Goal: Task Accomplishment & Management: Complete application form

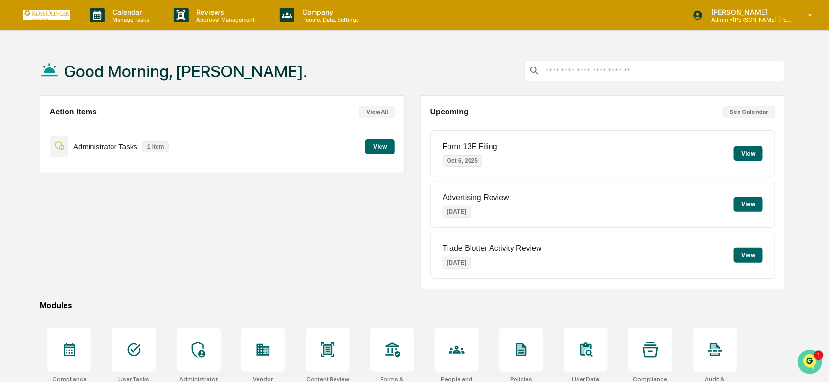
click at [814, 365] on icon "Open customer support" at bounding box center [809, 374] width 24 height 24
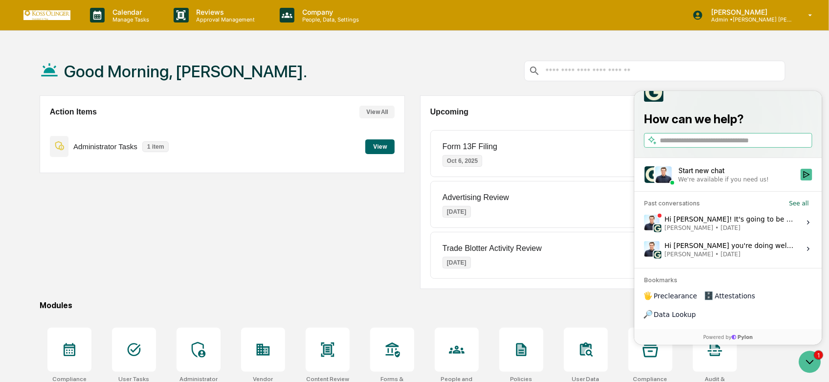
click at [767, 231] on span "[PERSON_NAME] • [DATE]" at bounding box center [729, 228] width 130 height 8
click at [644, 223] on button "View issue" at bounding box center [643, 222] width 0 height 0
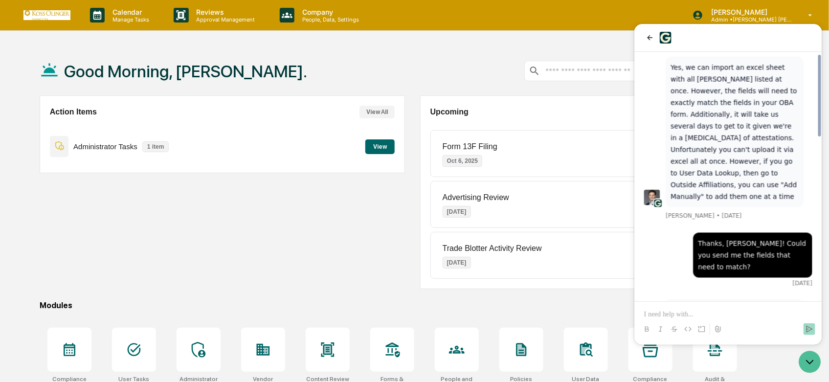
scroll to position [600, 0]
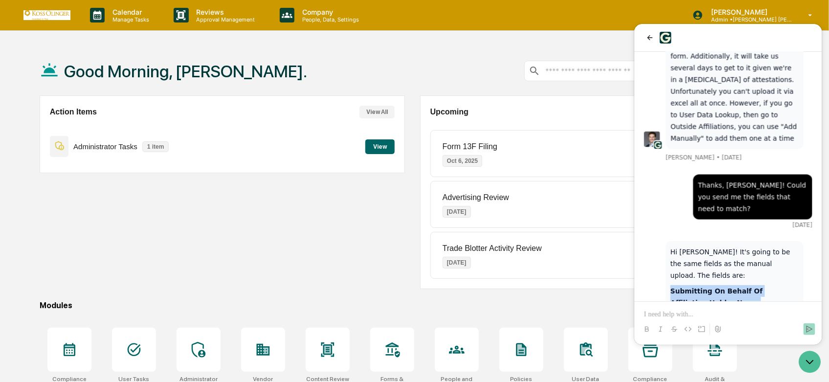
drag, startPoint x: 754, startPoint y: 269, endPoint x: 668, endPoint y: 181, distance: 123.1
click at [668, 241] on div "Hi [PERSON_NAME]! It's going to be the same fields as the manual upload. The fi…" at bounding box center [734, 312] width 138 height 143
copy div "Submitting On Behalf Of Affiliation Holder Name Affiliate Name Affiliation Star…"
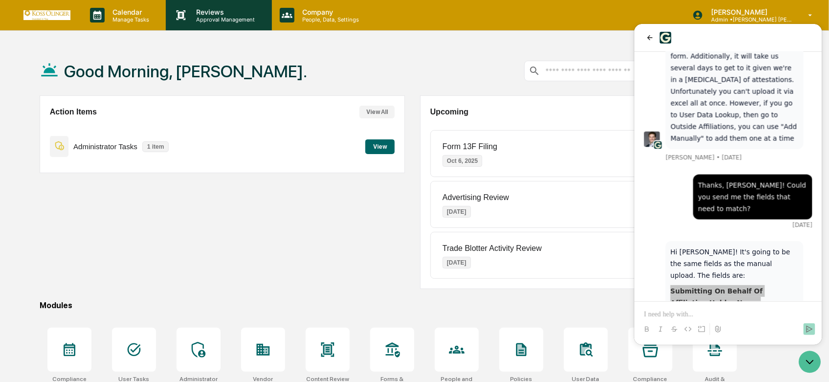
click at [207, 13] on p "Reviews" at bounding box center [224, 12] width 71 height 8
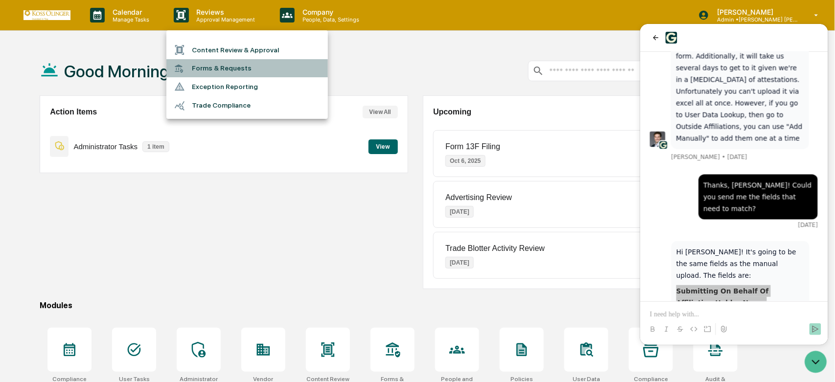
click at [229, 68] on li "Forms & Requests" at bounding box center [246, 68] width 161 height 18
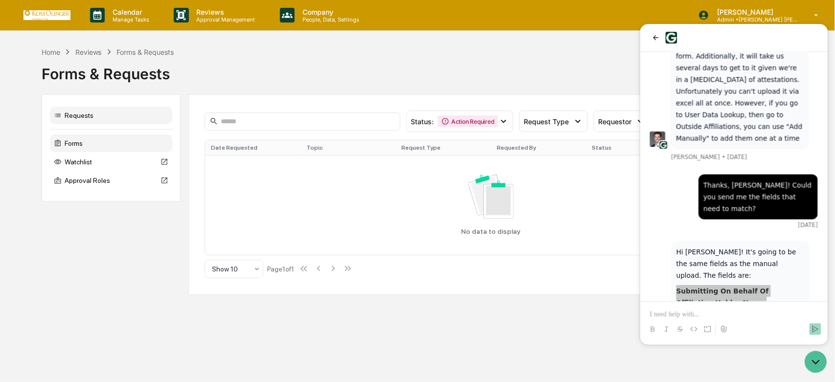
click at [133, 148] on div "Forms" at bounding box center [111, 144] width 122 height 18
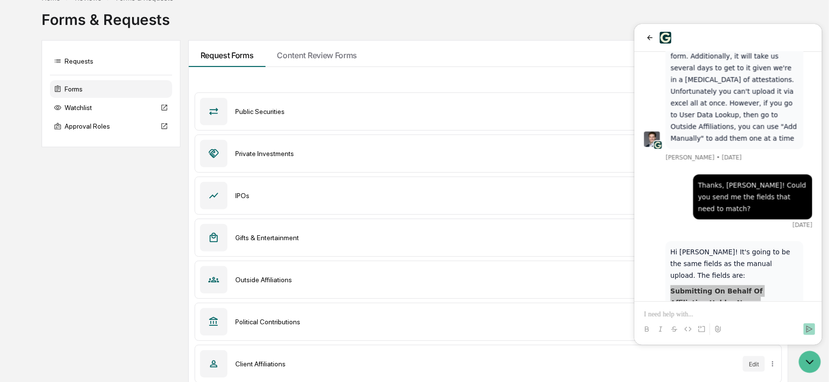
scroll to position [62, 0]
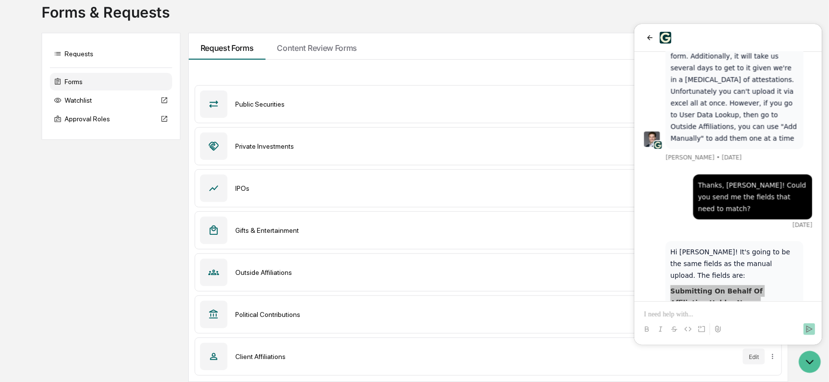
click at [228, 270] on div "Outside Affiliations Edit" at bounding box center [489, 272] width 588 height 38
click at [262, 286] on div "Outside Affiliations Edit" at bounding box center [489, 272] width 588 height 38
click at [805, 371] on div at bounding box center [810, 361] width 26 height 24
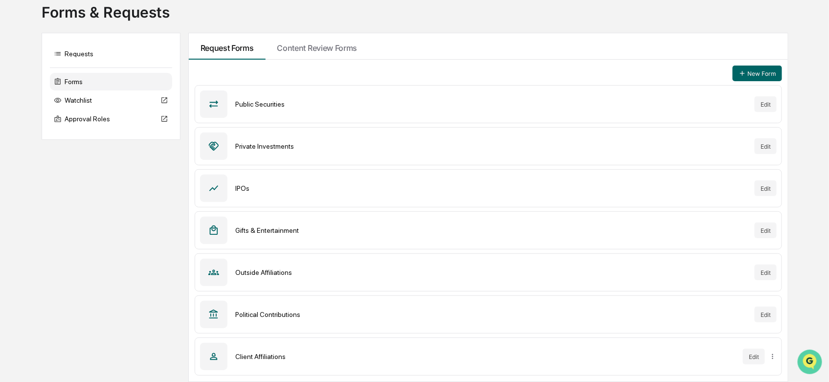
click at [816, 362] on icon "Open customer support" at bounding box center [809, 374] width 24 height 24
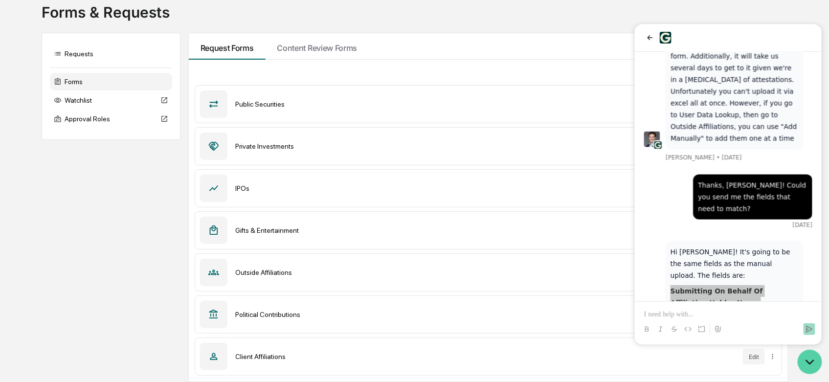
click at [810, 366] on icon "Open customer support" at bounding box center [809, 361] width 24 height 24
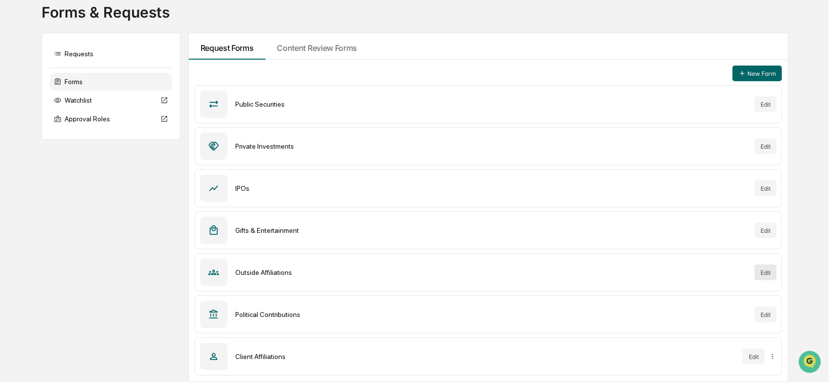
click at [763, 275] on button "Edit" at bounding box center [766, 273] width 22 height 16
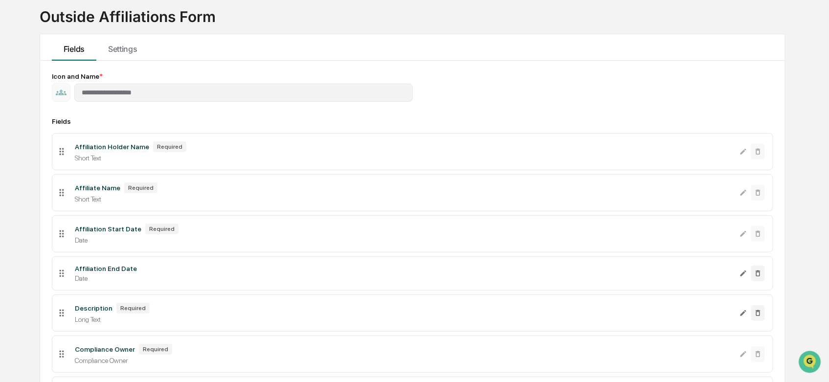
scroll to position [165, 0]
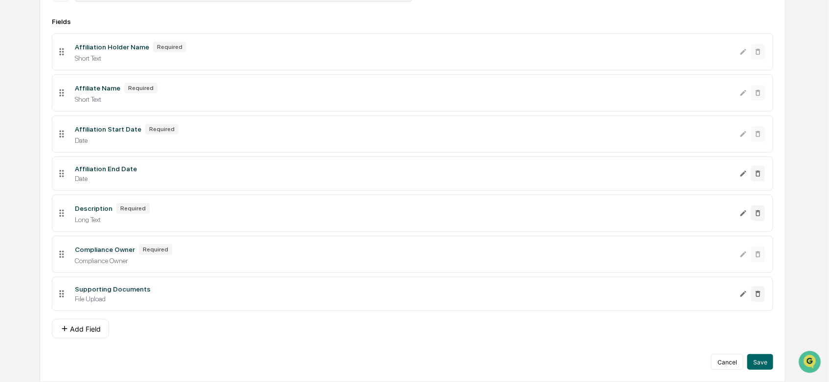
click at [237, 261] on div "Compliance Owner" at bounding box center [403, 261] width 657 height 8
click at [263, 297] on div "File Upload" at bounding box center [403, 299] width 657 height 8
click at [418, 230] on li "Description Required Long Text" at bounding box center [413, 213] width 722 height 37
click at [100, 247] on div "Compliance Owner" at bounding box center [105, 250] width 60 height 8
click at [61, 253] on icon at bounding box center [61, 254] width 4 height 7
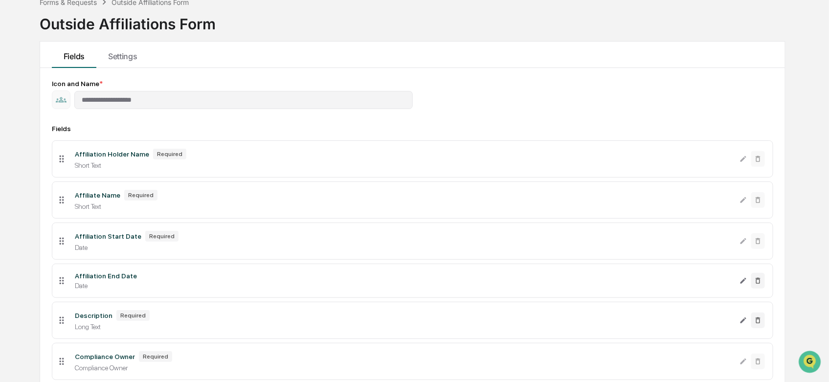
scroll to position [0, 0]
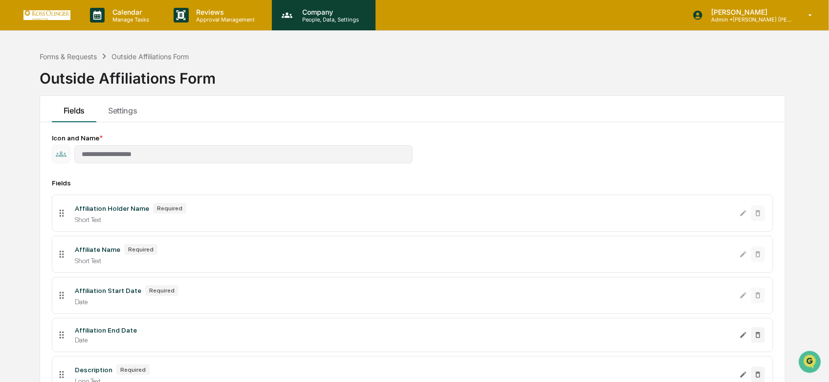
click at [311, 22] on p "People, Data, Settings" at bounding box center [328, 19] width 69 height 7
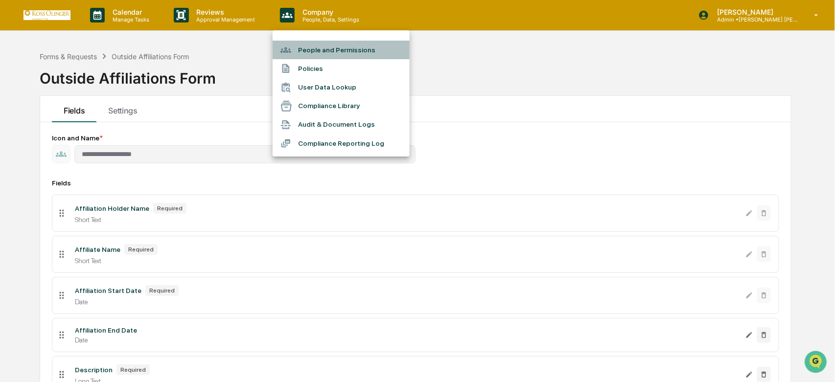
click at [311, 56] on li "People and Permissions" at bounding box center [340, 50] width 137 height 19
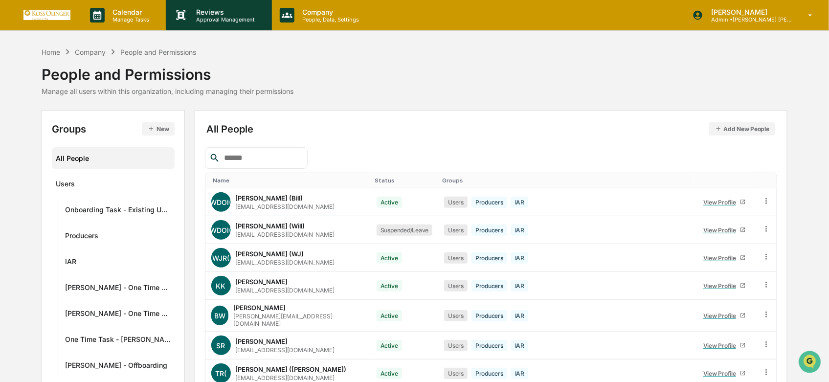
click at [208, 17] on p "Approval Management" at bounding box center [224, 19] width 71 height 7
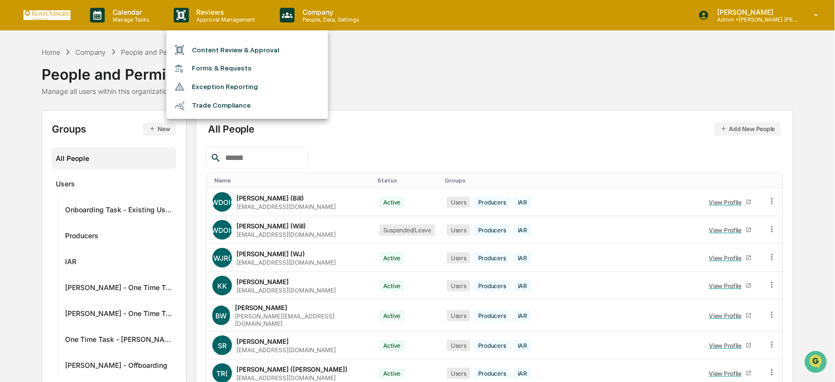
click at [437, 114] on div at bounding box center [417, 191] width 835 height 382
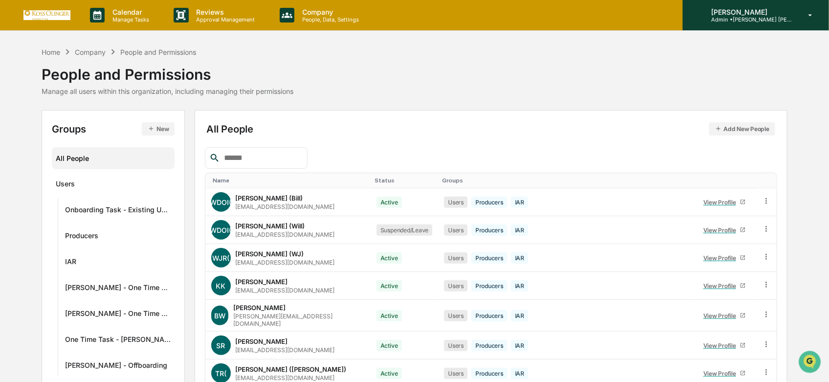
click at [770, 12] on p "[PERSON_NAME]" at bounding box center [748, 12] width 91 height 8
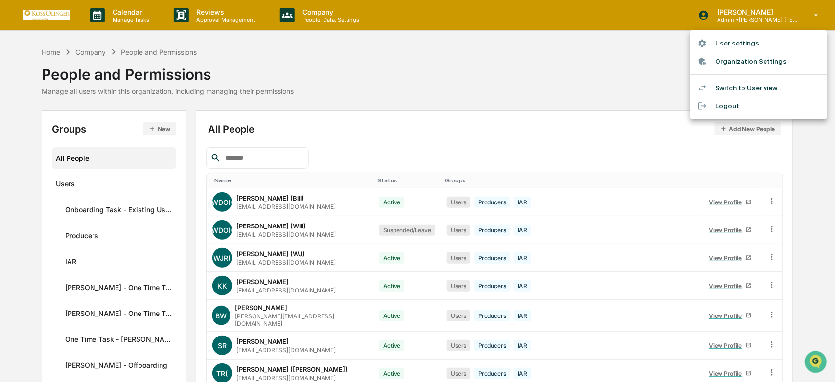
click at [725, 84] on li "Switch to User view..." at bounding box center [758, 88] width 137 height 18
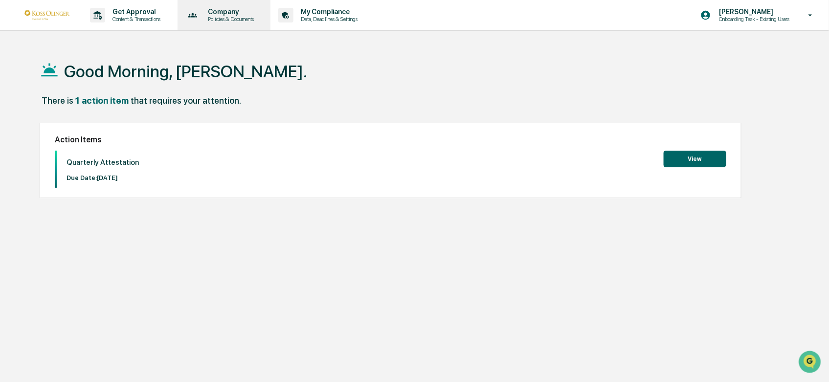
click at [201, 8] on icon at bounding box center [192, 15] width 15 height 15
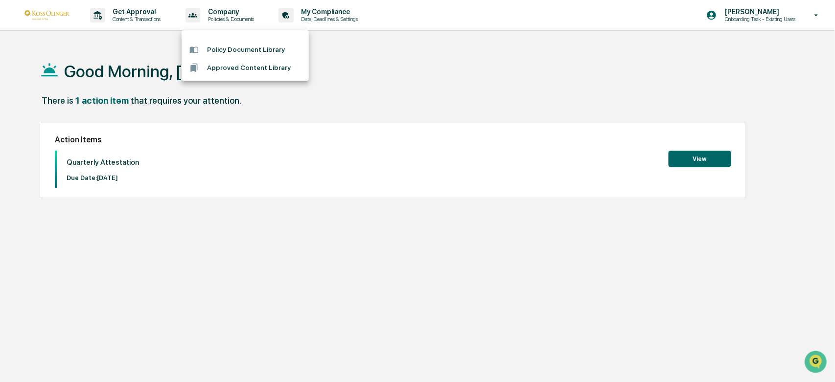
click at [152, 11] on div at bounding box center [417, 191] width 835 height 382
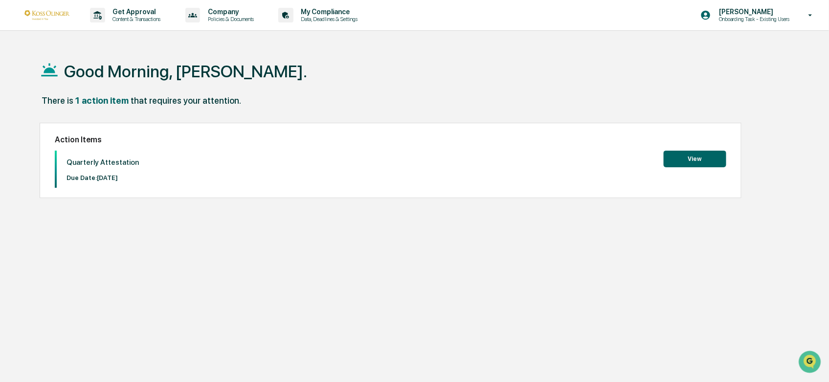
click at [152, 11] on p "Get Approval" at bounding box center [135, 12] width 61 height 8
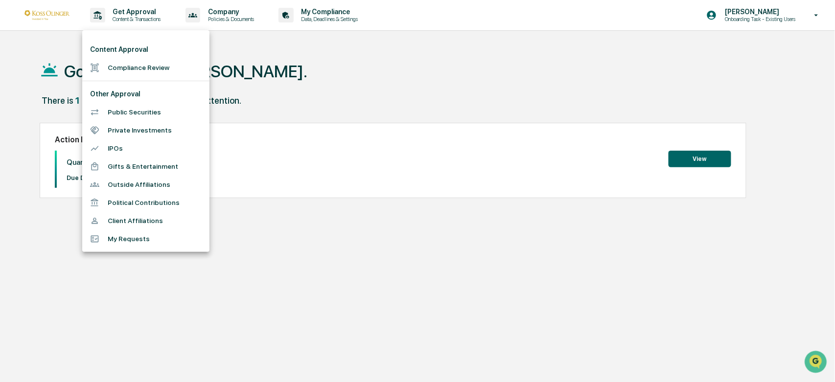
click at [507, 316] on div at bounding box center [417, 191] width 835 height 382
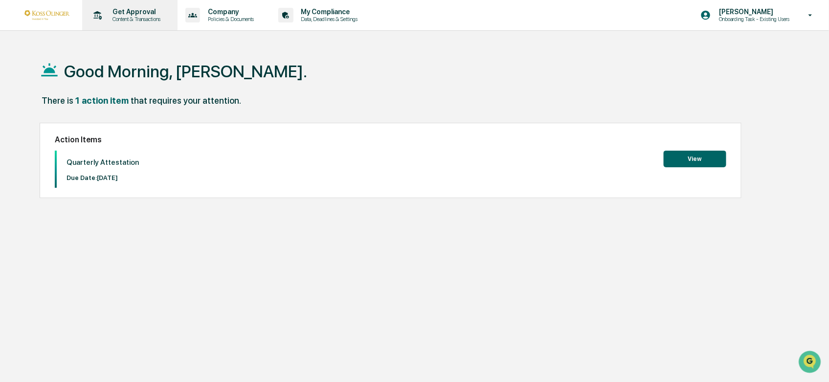
click at [141, 17] on p "Content & Transactions" at bounding box center [135, 19] width 61 height 7
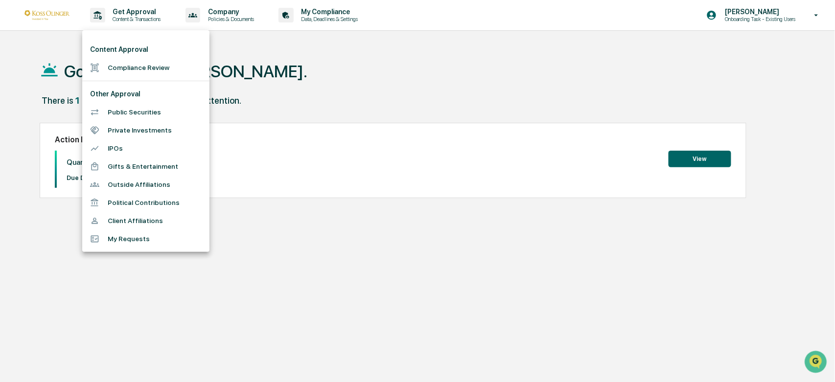
click at [154, 179] on li "Outside Affiliations" at bounding box center [145, 185] width 127 height 18
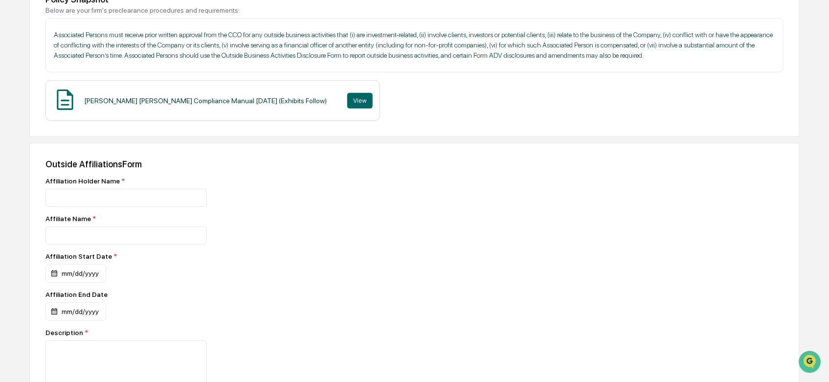
scroll to position [271, 0]
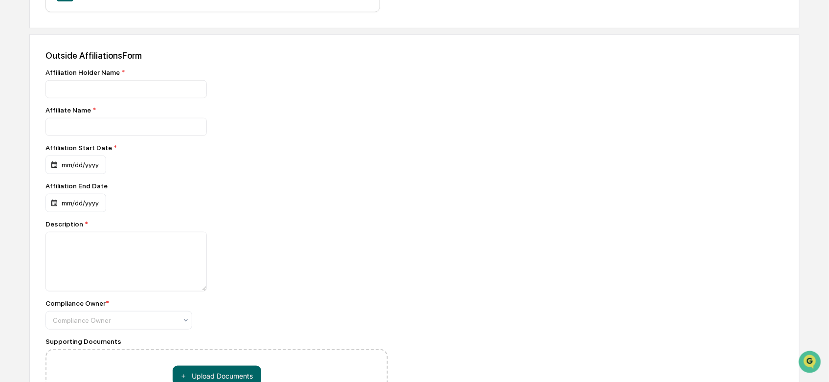
click at [96, 106] on div "Affiliation Holder Name * Affiliate Name * Affiliation Start Date * mm/dd/yyyy …" at bounding box center [216, 240] width 342 height 345
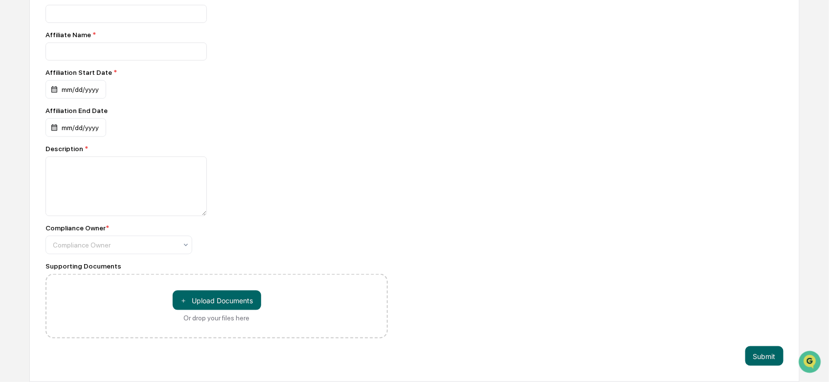
scroll to position [243, 0]
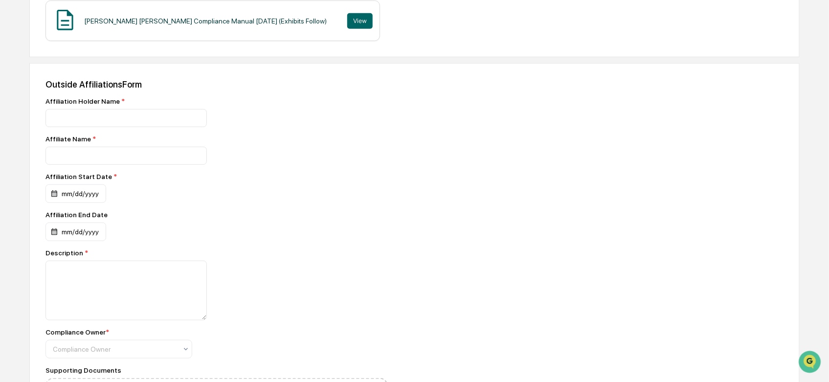
click at [343, 363] on div "Affiliation Holder Name * Affiliate Name * Affiliation Start Date * mm/dd/yyyy …" at bounding box center [216, 269] width 342 height 345
click at [118, 116] on input at bounding box center [125, 118] width 161 height 18
click at [104, 99] on div "Affiliation Holder Name *" at bounding box center [216, 101] width 342 height 8
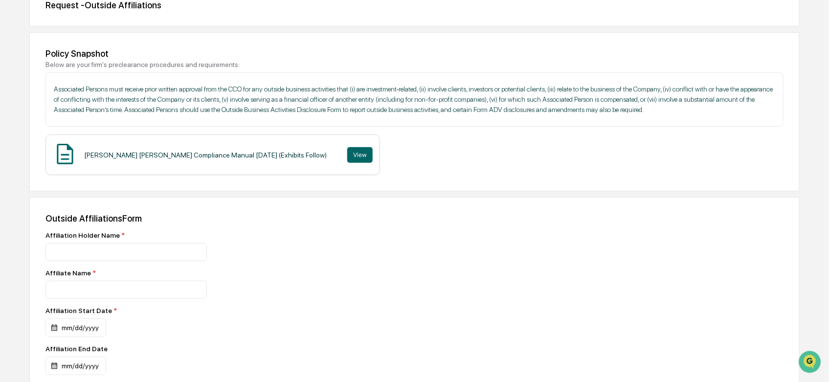
scroll to position [271, 0]
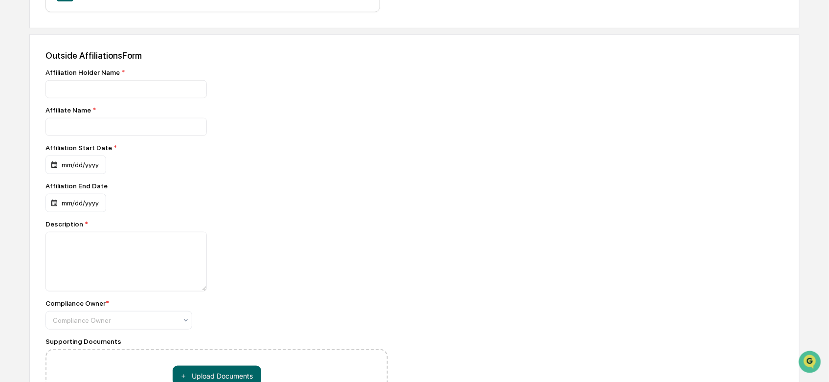
click at [130, 336] on div "Affiliation Holder Name * Affiliate Name * Affiliation Start Date * mm/dd/yyyy …" at bounding box center [216, 240] width 342 height 345
click at [165, 321] on div at bounding box center [115, 321] width 124 height 10
